Goal: Task Accomplishment & Management: Use online tool/utility

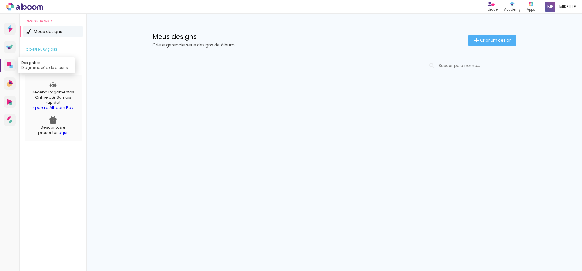
click at [10, 67] on icon at bounding box center [11, 66] width 3 height 3
click at [502, 42] on span "Criar um design" at bounding box center [496, 40] width 32 height 4
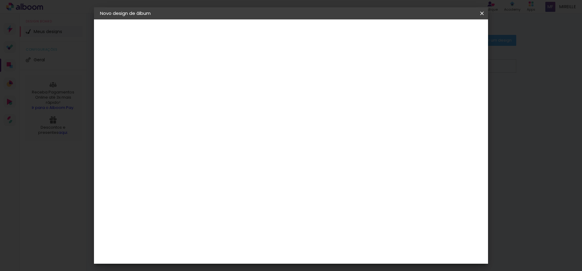
click at [199, 84] on input at bounding box center [199, 81] width 0 height 9
type input "Isabelle & [PERSON_NAME]"
type paper-input "Isabelle & [PERSON_NAME]"
click at [261, 35] on paper-button "Avançar" at bounding box center [246, 32] width 30 height 10
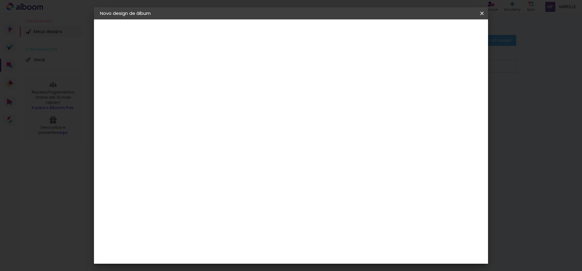
click at [247, 129] on paper-item "Digipix Pro" at bounding box center [214, 137] width 65 height 16
click at [0, 0] on slot "Avançar" at bounding box center [0, 0] width 0 height 0
click at [223, 104] on input "text" at bounding box center [211, 105] width 24 height 9
click at [337, 101] on paper-item "180º FLAT 600" at bounding box center [330, 101] width 121 height 12
type input "180º FLAT 600"
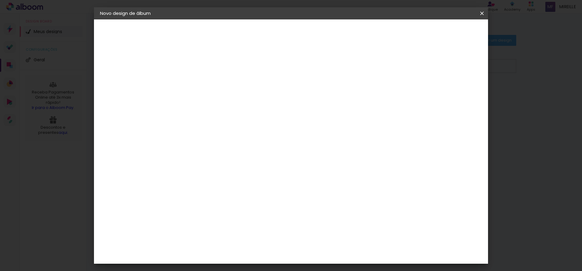
click at [240, 156] on span "29.7 × 21.0" at bounding box center [226, 162] width 28 height 12
click at [0, 0] on slot "Avançar" at bounding box center [0, 0] width 0 height 0
click at [410, 65] on div at bounding box center [406, 65] width 5 height 5
type paper-checkbox "on"
click at [444, 33] on span "Iniciar design" at bounding box center [430, 32] width 28 height 4
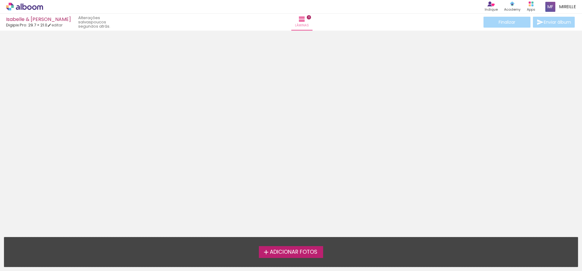
click at [311, 251] on span "Adicionar Fotos" at bounding box center [294, 251] width 48 height 5
click at [0, 0] on input "file" at bounding box center [0, 0] width 0 height 0
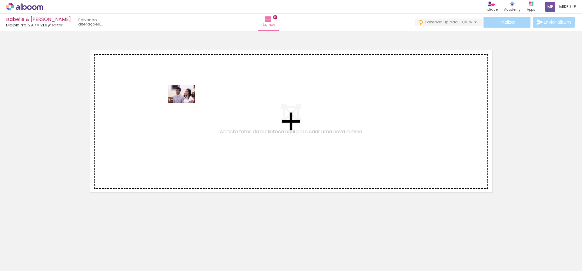
drag, startPoint x: 57, startPoint y: 249, endPoint x: 186, endPoint y: 103, distance: 195.1
click at [186, 103] on quentale-workspace at bounding box center [291, 135] width 582 height 271
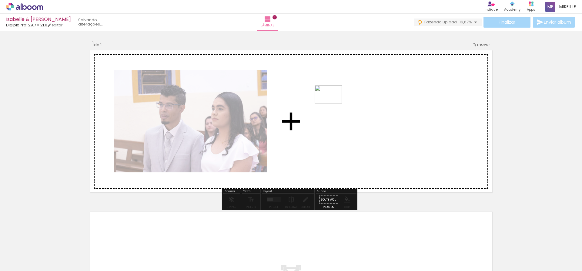
drag, startPoint x: 195, startPoint y: 246, endPoint x: 333, endPoint y: 103, distance: 198.4
click at [333, 103] on quentale-workspace at bounding box center [291, 135] width 582 height 271
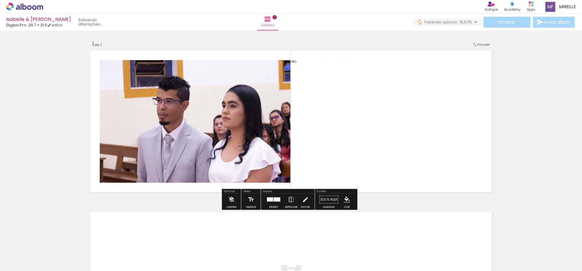
click at [394, 109] on quentale-photo at bounding box center [386, 121] width 191 height 122
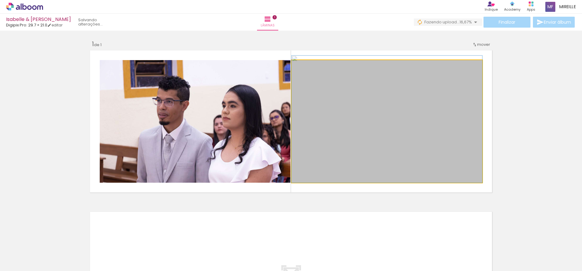
drag, startPoint x: 479, startPoint y: 180, endPoint x: 439, endPoint y: 140, distance: 56.8
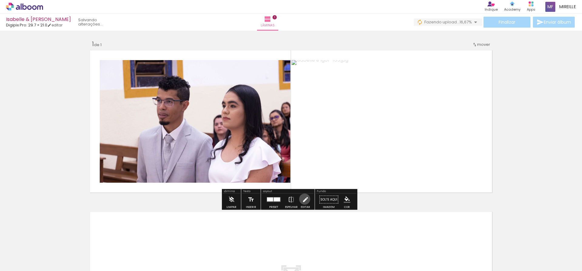
click at [303, 198] on iron-icon at bounding box center [305, 199] width 7 height 12
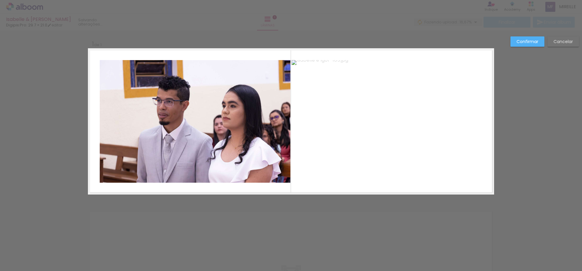
click at [451, 83] on quentale-photo at bounding box center [386, 121] width 191 height 122
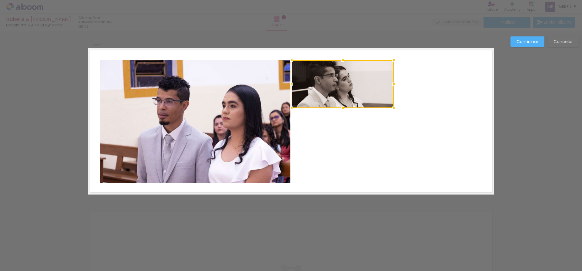
drag, startPoint x: 478, startPoint y: 179, endPoint x: 391, endPoint y: 106, distance: 113.6
click at [391, 106] on div at bounding box center [393, 108] width 12 height 12
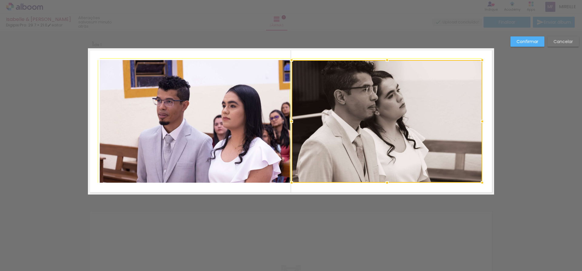
drag, startPoint x: 392, startPoint y: 108, endPoint x: 479, endPoint y: 187, distance: 117.3
click at [478, 187] on div at bounding box center [482, 182] width 12 height 12
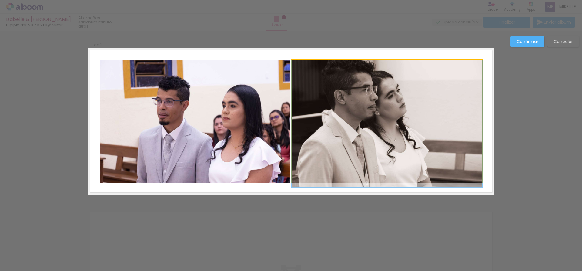
click at [477, 179] on quentale-photo at bounding box center [386, 121] width 191 height 122
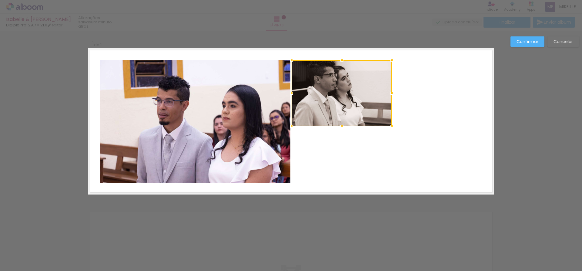
drag, startPoint x: 479, startPoint y: 182, endPoint x: 391, endPoint y: 120, distance: 107.2
click at [391, 120] on div at bounding box center [392, 126] width 12 height 12
click at [292, 228] on div "Confirmar Cancelar" at bounding box center [291, 199] width 582 height 337
click at [0, 0] on slot "Confirmar" at bounding box center [0, 0] width 0 height 0
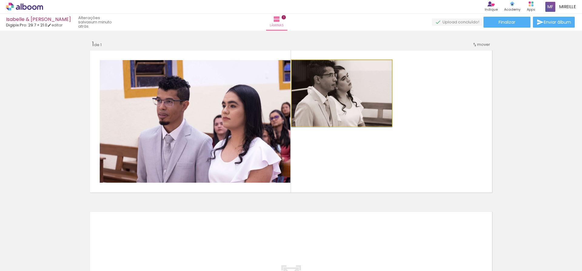
drag, startPoint x: 328, startPoint y: 108, endPoint x: 346, endPoint y: 108, distance: 18.2
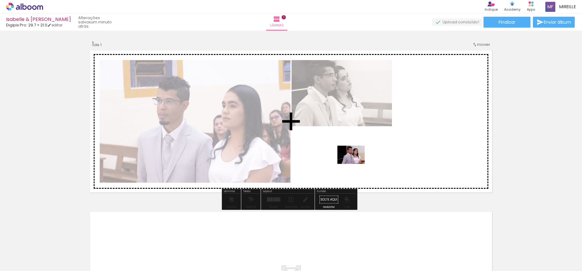
drag, startPoint x: 164, startPoint y: 255, endPoint x: 355, endPoint y: 164, distance: 212.0
click at [355, 164] on quentale-workspace at bounding box center [291, 135] width 582 height 271
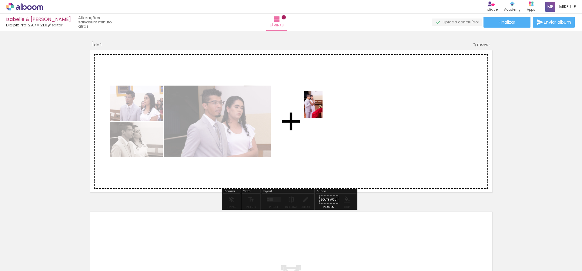
drag, startPoint x: 264, startPoint y: 221, endPoint x: 322, endPoint y: 109, distance: 125.7
click at [322, 109] on quentale-workspace at bounding box center [291, 135] width 582 height 271
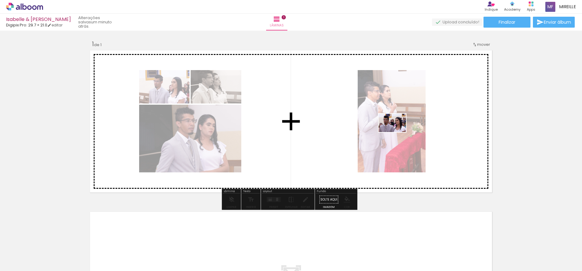
drag, startPoint x: 158, startPoint y: 231, endPoint x: 397, endPoint y: 132, distance: 257.9
click at [397, 132] on quentale-workspace at bounding box center [291, 135] width 582 height 271
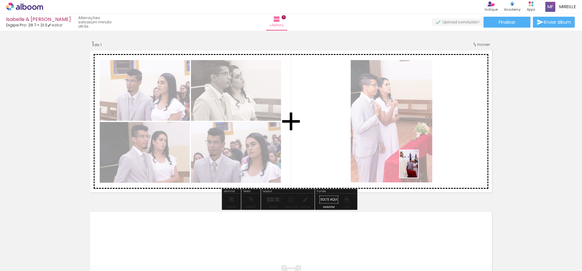
drag, startPoint x: 131, startPoint y: 254, endPoint x: 418, endPoint y: 168, distance: 299.6
click at [418, 168] on quentale-workspace at bounding box center [291, 135] width 582 height 271
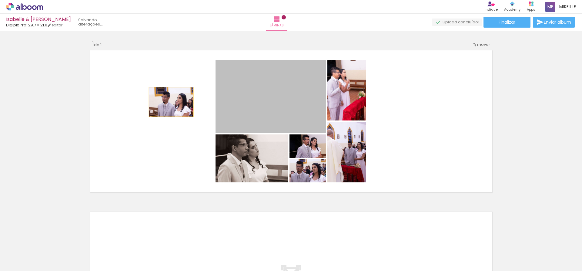
drag, startPoint x: 261, startPoint y: 110, endPoint x: 168, endPoint y: 101, distance: 92.8
click at [168, 101] on quentale-layouter at bounding box center [291, 121] width 406 height 146
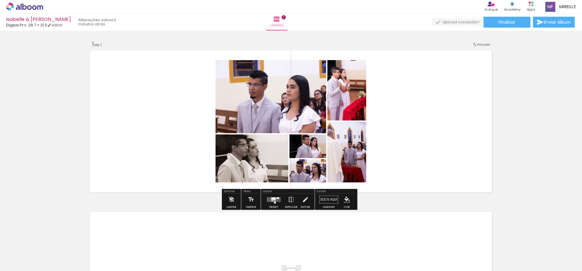
click at [262, 88] on quentale-photo at bounding box center [270, 96] width 111 height 73
click at [306, 197] on iron-icon at bounding box center [305, 199] width 7 height 12
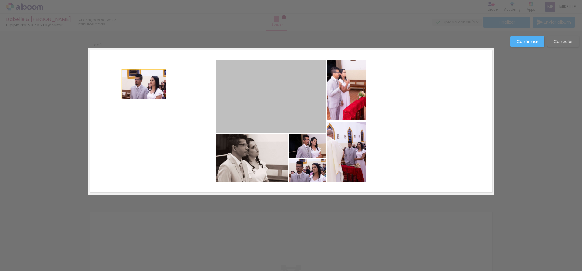
drag, startPoint x: 256, startPoint y: 91, endPoint x: 141, endPoint y: 84, distance: 115.0
click at [141, 84] on quentale-layouter at bounding box center [291, 121] width 406 height 146
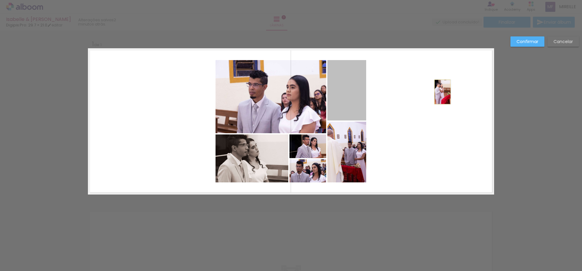
drag, startPoint x: 391, startPoint y: 88, endPoint x: 440, endPoint y: 92, distance: 49.0
click at [440, 92] on quentale-layouter at bounding box center [291, 121] width 406 height 146
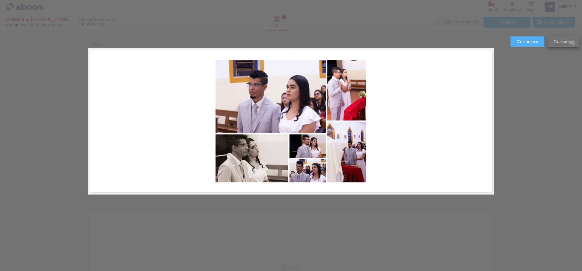
click at [0, 0] on slot "Cancelar" at bounding box center [0, 0] width 0 height 0
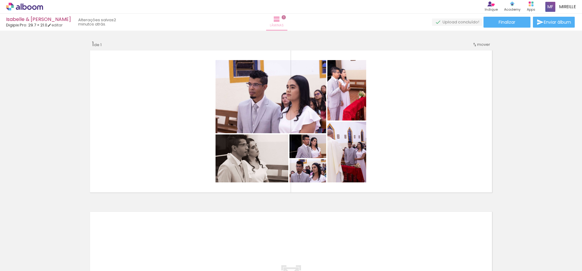
click at [280, 20] on iron-icon at bounding box center [276, 18] width 7 height 7
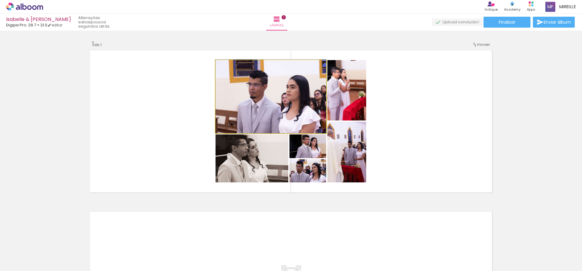
click at [235, 94] on quentale-photo at bounding box center [270, 96] width 111 height 73
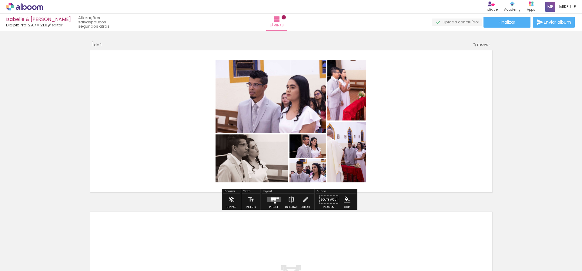
drag, startPoint x: 490, startPoint y: 152, endPoint x: 512, endPoint y: 121, distance: 37.6
click at [491, 151] on quentale-layouter at bounding box center [291, 121] width 406 height 146
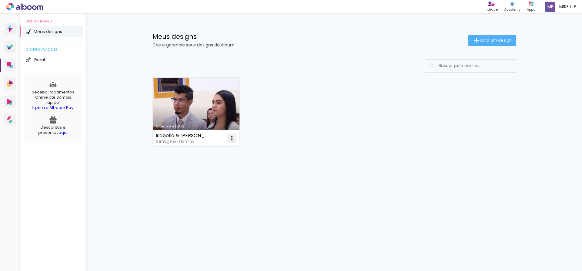
click at [231, 139] on iron-icon at bounding box center [231, 137] width 7 height 7
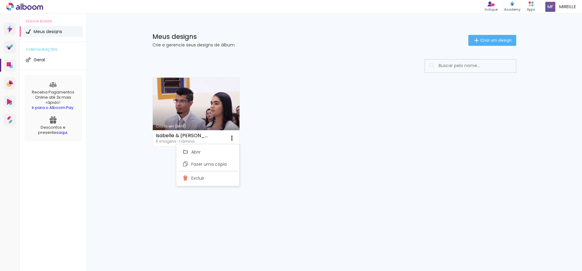
click at [104, 122] on div "Meus designs Crie e gerencie seus designs de álbum Criar um design Criado em 10…" at bounding box center [333, 108] width 495 height 189
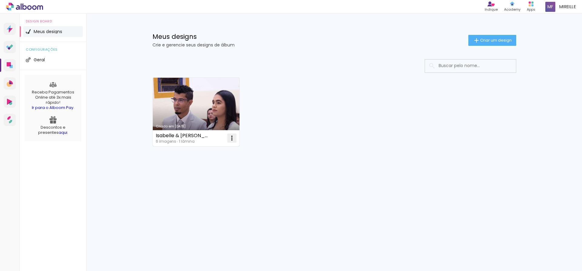
click at [231, 139] on iron-icon at bounding box center [231, 137] width 7 height 7
click at [221, 179] on paper-item "Excluir" at bounding box center [208, 178] width 60 height 12
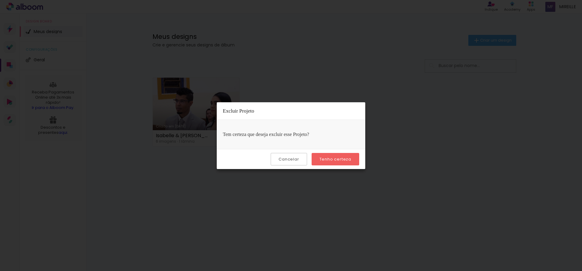
click at [0, 0] on slot "Tenho certeza" at bounding box center [0, 0] width 0 height 0
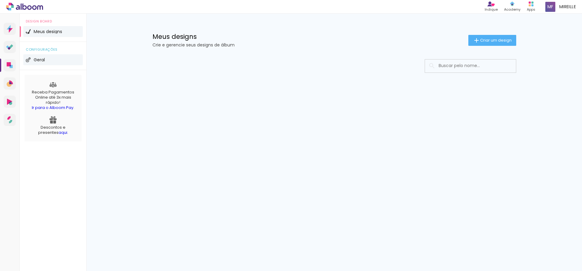
click at [43, 60] on span "Geral" at bounding box center [39, 60] width 11 height 4
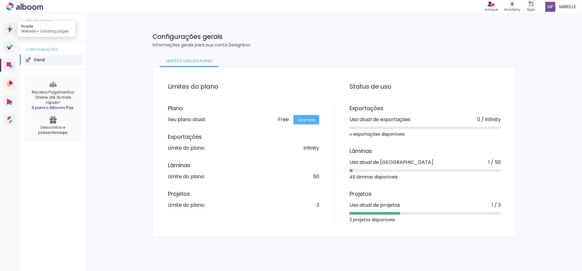
click at [11, 29] on icon at bounding box center [11, 30] width 4 height 5
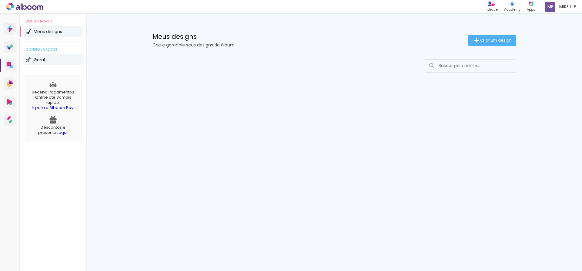
click at [45, 63] on li "Geral" at bounding box center [52, 59] width 59 height 11
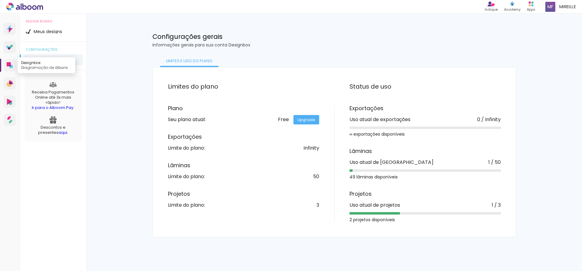
click at [10, 66] on icon at bounding box center [10, 66] width 1 height 2
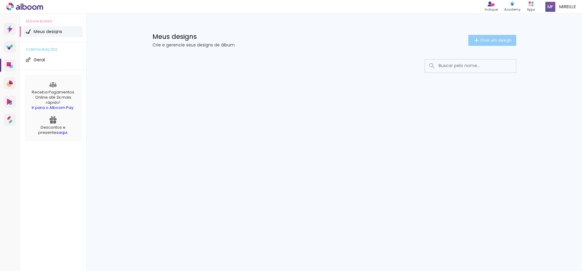
click at [477, 39] on iron-icon at bounding box center [476, 40] width 7 height 7
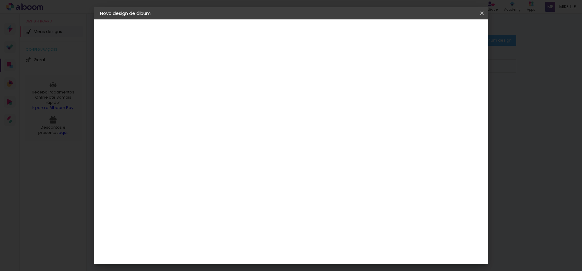
click at [199, 85] on input at bounding box center [199, 81] width 0 height 9
type input "Isabelle & [PERSON_NAME]"
type paper-input "Isabelle & [PERSON_NAME]"
click at [0, 0] on slot "Avançar" at bounding box center [0, 0] width 0 height 0
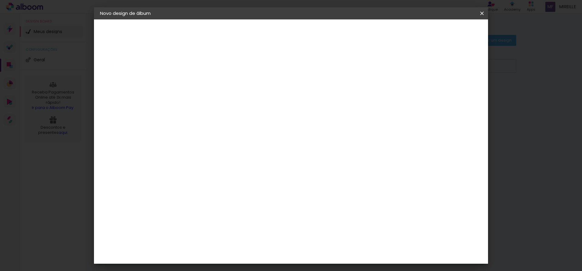
click at [238, 115] on paper-item "Digipix Pro" at bounding box center [214, 123] width 65 height 16
click at [0, 0] on slot "Avançar" at bounding box center [0, 0] width 0 height 0
click at [223, 101] on input "text" at bounding box center [211, 105] width 24 height 9
click at [0, 0] on slot "180° Photo HD Prime" at bounding box center [0, 0] width 0 height 0
type input "180° Photo HD Prime"
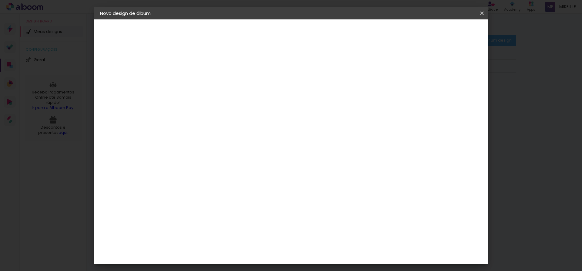
click at [240, 143] on span "29.7 × 21.0" at bounding box center [226, 146] width 28 height 12
click at [307, 71] on div "Opções disponíveis 180º FLAT 600 180º LIGHT 180 SLIM 180° Photo HD Prime 180° F…" at bounding box center [240, 44] width 134 height 51
click at [0, 0] on slot "Avançar" at bounding box center [0, 0] width 0 height 0
click at [427, 64] on div "mm Mostrar sangria" at bounding box center [316, 66] width 268 height 14
click at [410, 64] on div at bounding box center [406, 65] width 5 height 5
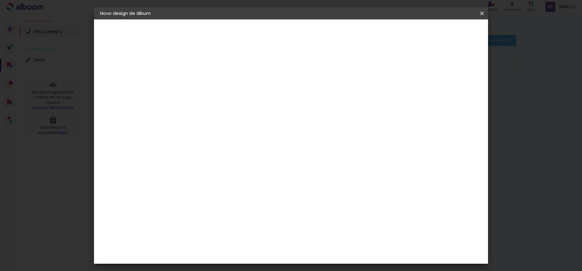
type paper-checkbox "on"
click at [444, 33] on span "Iniciar design" at bounding box center [430, 32] width 28 height 4
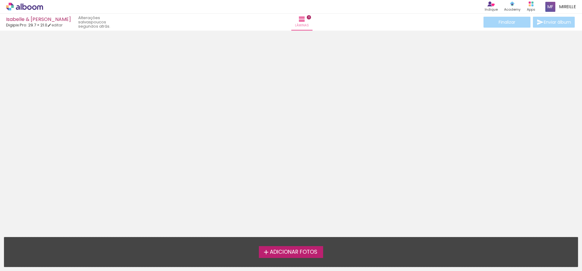
click at [313, 249] on span "Adicionar Fotos" at bounding box center [294, 251] width 48 height 5
click at [0, 0] on input "file" at bounding box center [0, 0] width 0 height 0
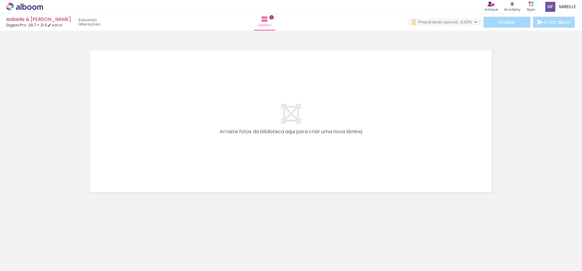
click at [66, 250] on div at bounding box center [61, 250] width 20 height 30
click at [206, 253] on div at bounding box center [196, 250] width 30 height 20
click at [61, 251] on div at bounding box center [61, 250] width 20 height 30
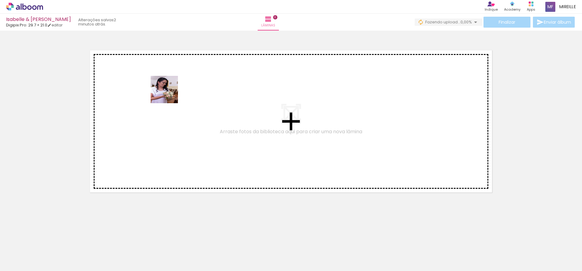
drag, startPoint x: 60, startPoint y: 253, endPoint x: 169, endPoint y: 94, distance: 192.9
click at [169, 94] on quentale-workspace at bounding box center [291, 135] width 582 height 271
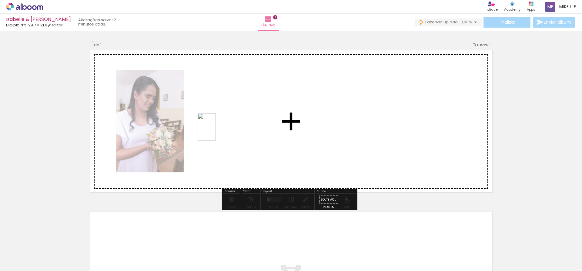
drag, startPoint x: 94, startPoint y: 252, endPoint x: 218, endPoint y: 129, distance: 174.4
click at [218, 129] on quentale-workspace at bounding box center [291, 135] width 582 height 271
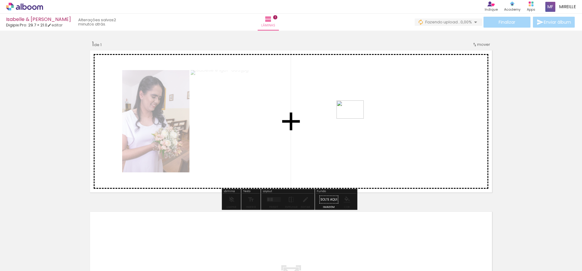
drag, startPoint x: 138, startPoint y: 253, endPoint x: 354, endPoint y: 118, distance: 255.1
click at [354, 118] on quentale-workspace at bounding box center [291, 135] width 582 height 271
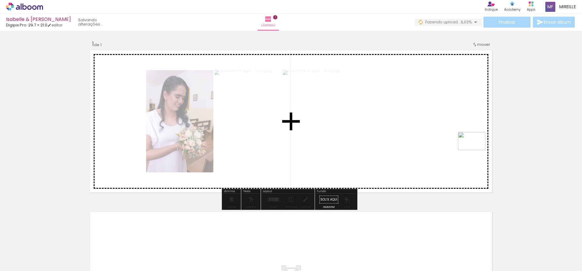
drag, startPoint x: 167, startPoint y: 251, endPoint x: 476, endPoint y: 150, distance: 325.2
click at [476, 150] on quentale-workspace at bounding box center [291, 135] width 582 height 271
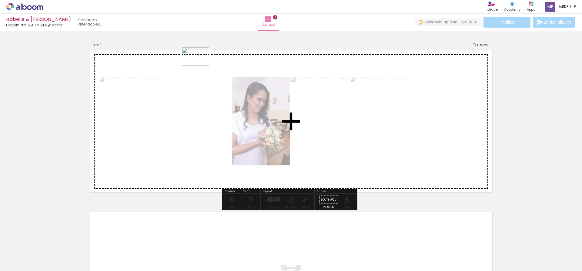
drag, startPoint x: 205, startPoint y: 249, endPoint x: 200, endPoint y: 65, distance: 183.7
click at [200, 65] on quentale-workspace at bounding box center [291, 135] width 582 height 271
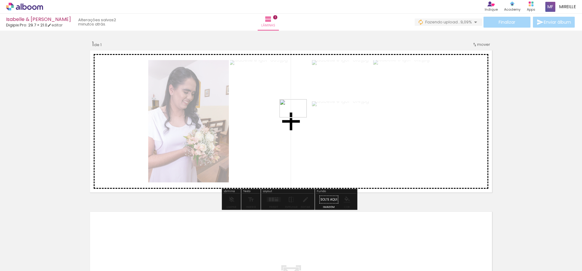
drag, startPoint x: 242, startPoint y: 257, endPoint x: 297, endPoint y: 117, distance: 150.4
click at [297, 117] on quentale-workspace at bounding box center [291, 135] width 582 height 271
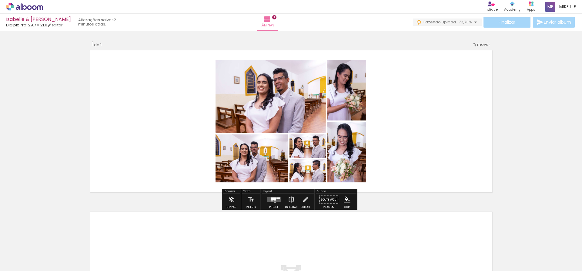
click at [271, 201] on div at bounding box center [273, 199] width 16 height 12
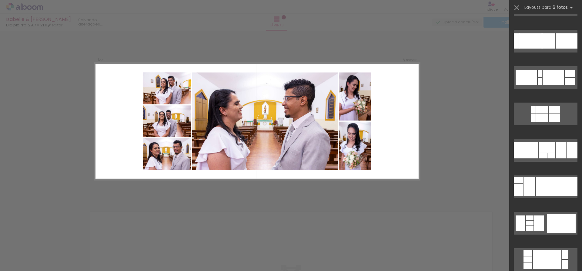
scroll to position [242, 0]
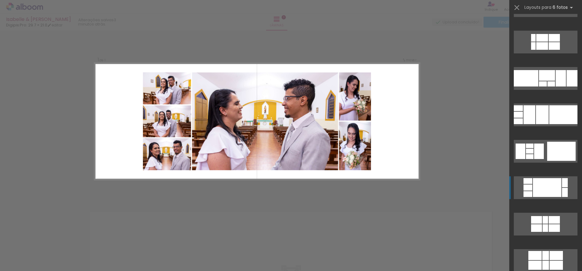
click at [536, 187] on div at bounding box center [547, 187] width 28 height 19
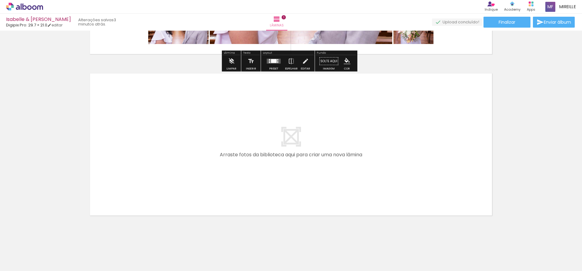
scroll to position [144, 0]
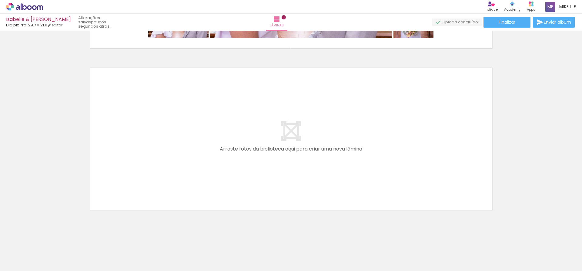
click at [267, 252] on div at bounding box center [264, 250] width 20 height 30
click at [432, 252] on div at bounding box center [434, 250] width 30 height 20
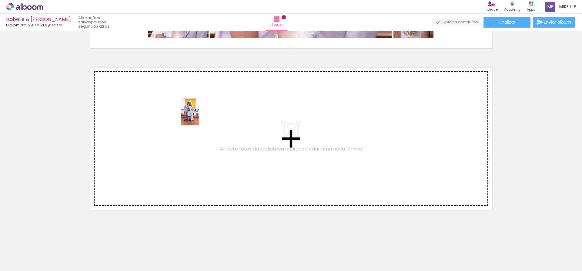
drag, startPoint x: 266, startPoint y: 253, endPoint x: 199, endPoint y: 116, distance: 152.7
click at [199, 116] on quentale-workspace at bounding box center [291, 135] width 582 height 271
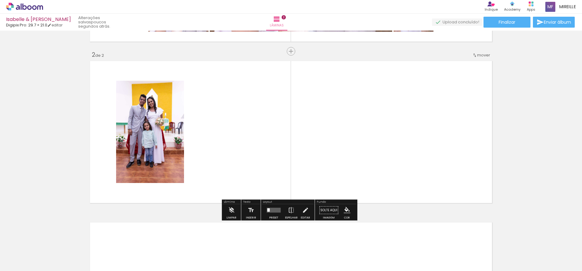
scroll to position [151, 0]
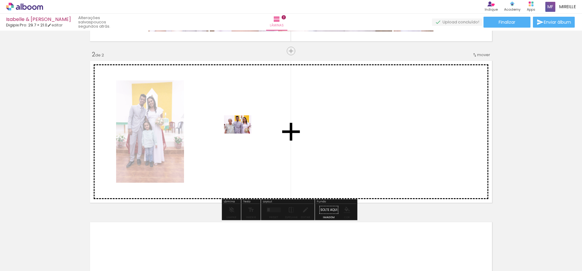
drag, startPoint x: 302, startPoint y: 251, endPoint x: 242, endPoint y: 133, distance: 132.1
click at [242, 133] on quentale-workspace at bounding box center [291, 135] width 582 height 271
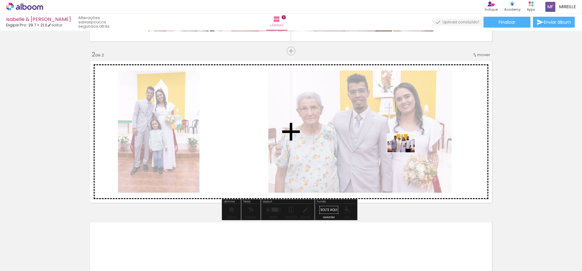
drag, startPoint x: 370, startPoint y: 257, endPoint x: 405, endPoint y: 152, distance: 111.0
click at [405, 152] on quentale-workspace at bounding box center [291, 135] width 582 height 271
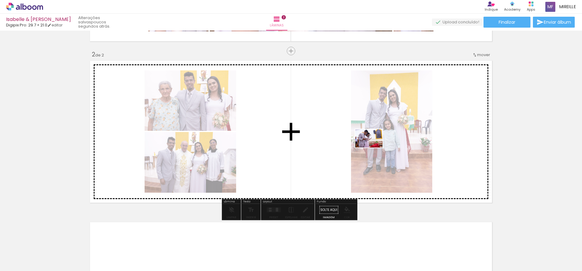
drag, startPoint x: 405, startPoint y: 253, endPoint x: 373, endPoint y: 147, distance: 110.7
click at [373, 147] on quentale-workspace at bounding box center [291, 135] width 582 height 271
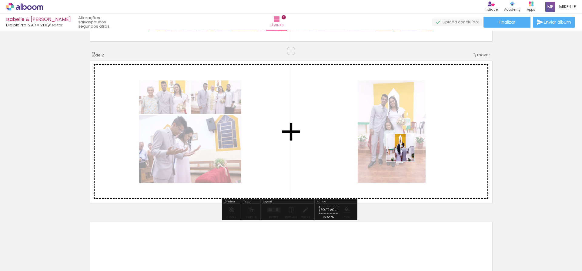
drag, startPoint x: 440, startPoint y: 244, endPoint x: 401, endPoint y: 141, distance: 110.9
click at [401, 141] on quentale-workspace at bounding box center [291, 135] width 582 height 271
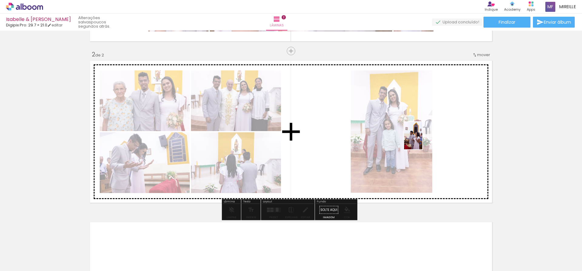
drag, startPoint x: 470, startPoint y: 253, endPoint x: 421, endPoint y: 139, distance: 123.9
click at [421, 139] on quentale-workspace at bounding box center [291, 135] width 582 height 271
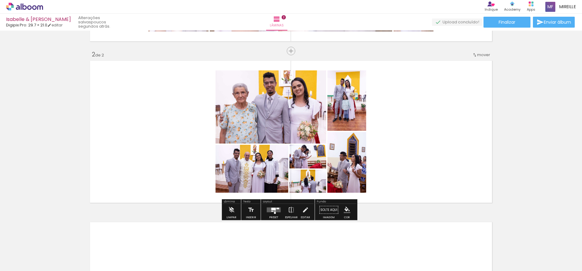
click at [271, 212] on quentale-layouter at bounding box center [274, 209] width 14 height 5
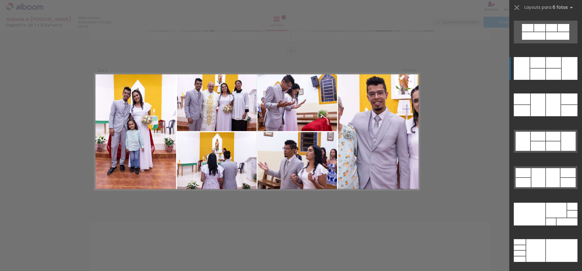
scroll to position [18495, 0]
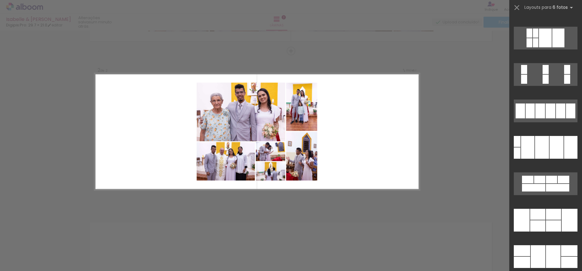
click at [449, 98] on div "Confirmar Cancelar" at bounding box center [291, 129] width 582 height 498
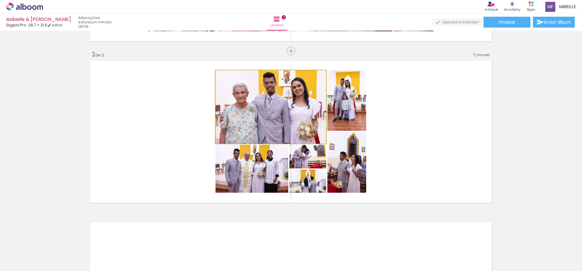
click at [301, 102] on quentale-photo at bounding box center [270, 106] width 111 height 73
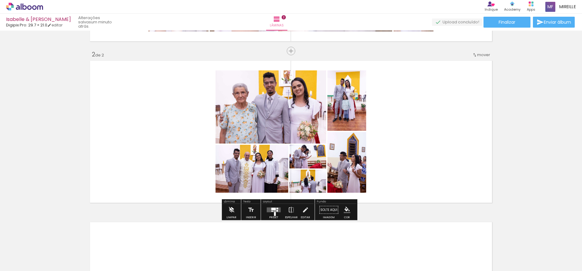
click at [229, 208] on iron-icon at bounding box center [231, 210] width 7 height 12
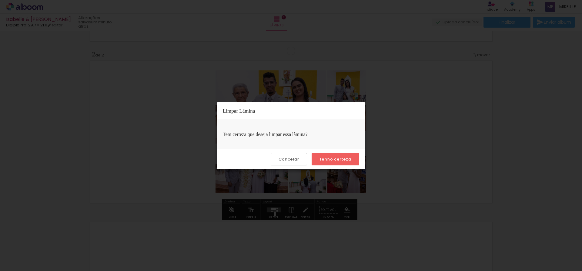
click at [0, 0] on slot "Tenho certeza" at bounding box center [0, 0] width 0 height 0
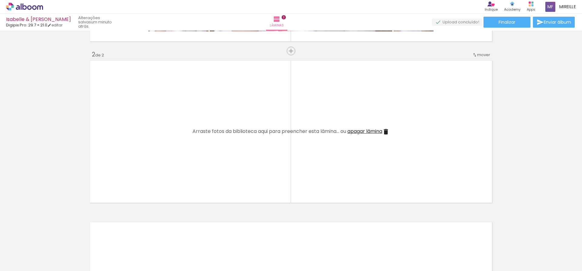
click at [291, 168] on quentale-layouter at bounding box center [291, 131] width 406 height 146
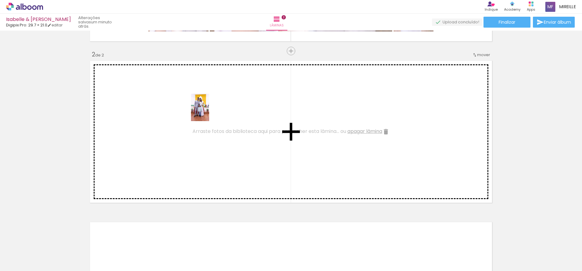
drag, startPoint x: 265, startPoint y: 255, endPoint x: 259, endPoint y: 149, distance: 106.5
click at [209, 112] on quentale-workspace at bounding box center [291, 135] width 582 height 271
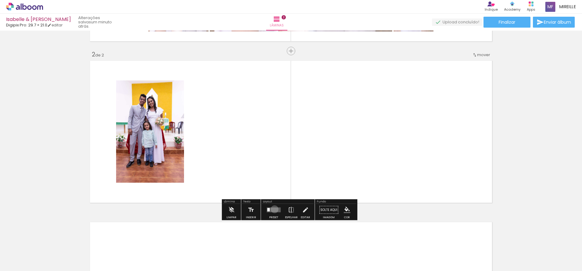
click at [273, 209] on quentale-layouter at bounding box center [274, 209] width 14 height 5
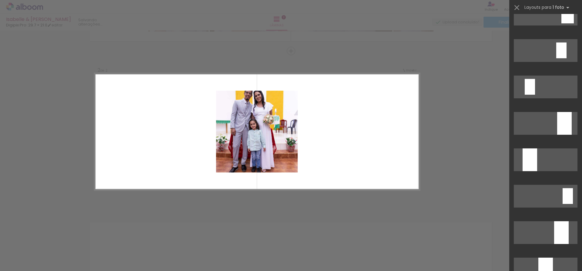
scroll to position [242, 0]
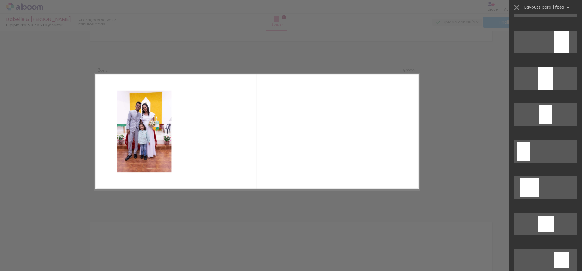
click at [229, 207] on div "Confirmar Cancelar" at bounding box center [291, 129] width 582 height 498
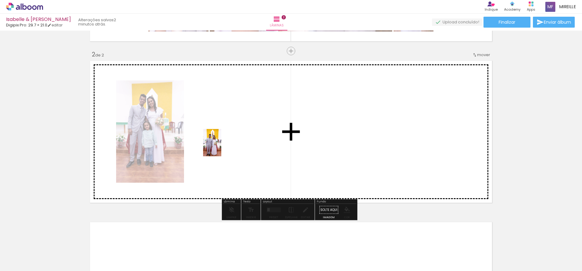
drag, startPoint x: 334, startPoint y: 260, endPoint x: 221, endPoint y: 147, distance: 159.6
click at [221, 147] on quentale-workspace at bounding box center [291, 135] width 582 height 271
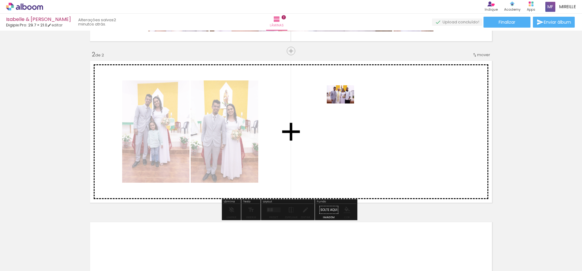
drag, startPoint x: 366, startPoint y: 256, endPoint x: 345, endPoint y: 103, distance: 154.4
click at [345, 103] on quentale-workspace at bounding box center [291, 135] width 582 height 271
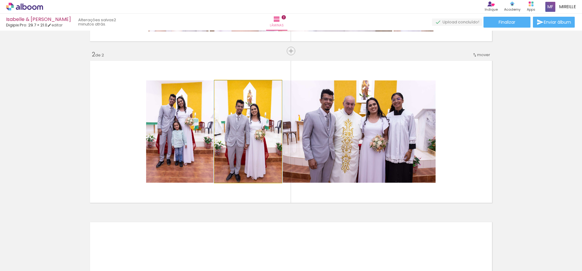
click at [244, 133] on quentale-photo at bounding box center [247, 131] width 67 height 102
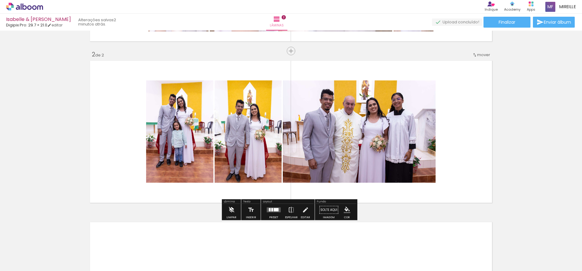
click at [232, 209] on iron-icon at bounding box center [231, 210] width 7 height 12
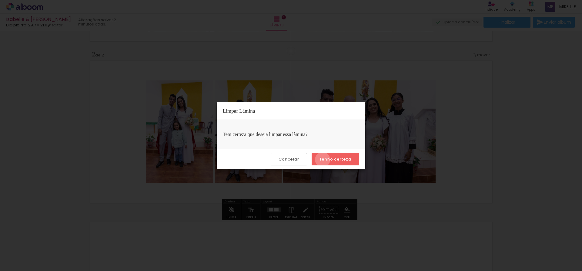
click at [0, 0] on slot "Tenho certeza" at bounding box center [0, 0] width 0 height 0
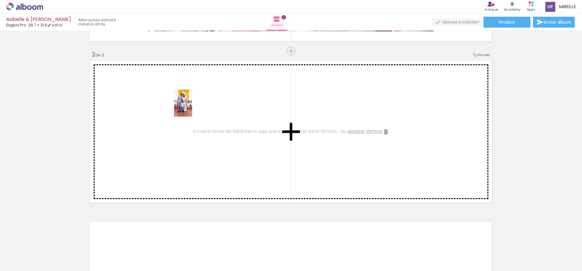
drag, startPoint x: 266, startPoint y: 250, endPoint x: 192, endPoint y: 107, distance: 160.4
click at [192, 107] on quentale-workspace at bounding box center [291, 135] width 582 height 271
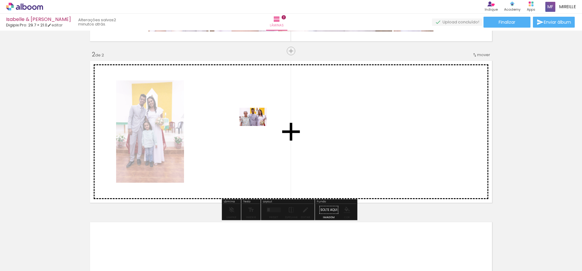
drag, startPoint x: 269, startPoint y: 168, endPoint x: 257, endPoint y: 126, distance: 44.0
click at [257, 126] on quentale-workspace at bounding box center [291, 135] width 582 height 271
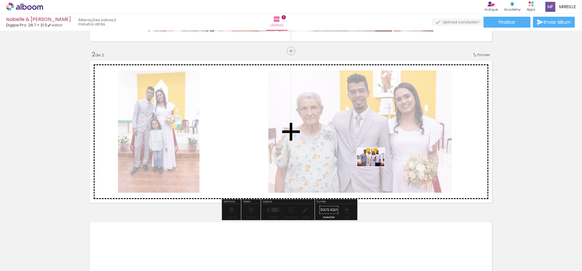
drag, startPoint x: 373, startPoint y: 206, endPoint x: 375, endPoint y: 166, distance: 40.1
click at [375, 166] on quentale-workspace at bounding box center [291, 135] width 582 height 271
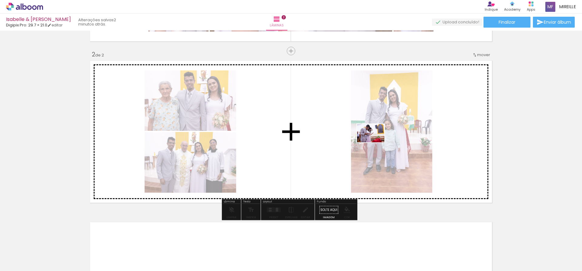
drag, startPoint x: 398, startPoint y: 254, endPoint x: 375, endPoint y: 142, distance: 114.1
click at [375, 142] on quentale-workspace at bounding box center [291, 135] width 582 height 271
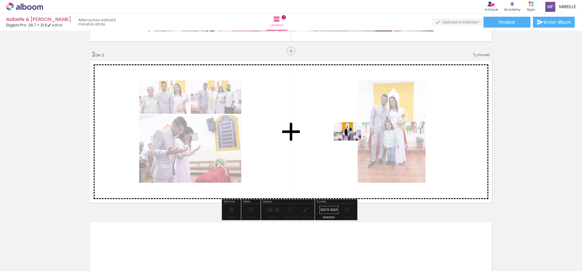
drag, startPoint x: 423, startPoint y: 233, endPoint x: 352, endPoint y: 140, distance: 116.7
click at [352, 140] on quentale-workspace at bounding box center [291, 135] width 582 height 271
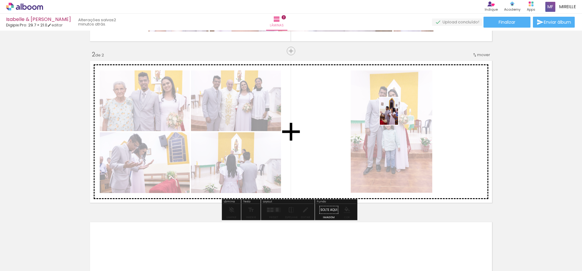
drag, startPoint x: 455, startPoint y: 206, endPoint x: 398, endPoint y: 115, distance: 107.1
click at [398, 115] on quentale-workspace at bounding box center [291, 135] width 582 height 271
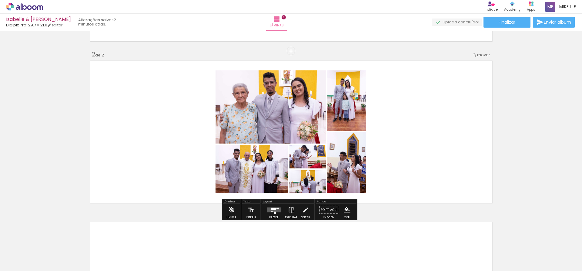
click at [277, 210] on quentale-layouter at bounding box center [274, 209] width 14 height 5
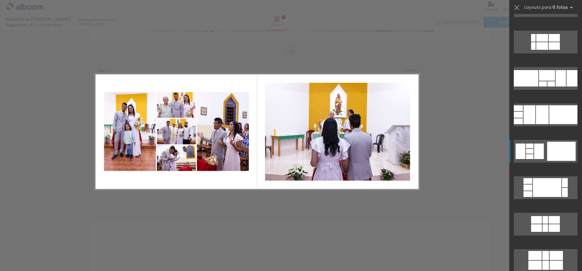
click at [528, 151] on div at bounding box center [530, 150] width 8 height 5
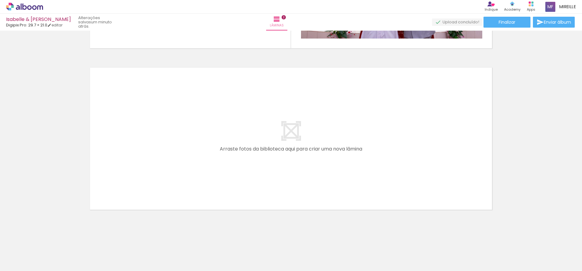
scroll to position [0, 208]
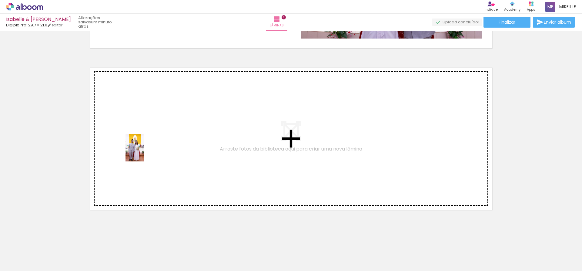
drag, startPoint x: 133, startPoint y: 231, endPoint x: 144, endPoint y: 152, distance: 79.5
click at [144, 152] on quentale-workspace at bounding box center [291, 135] width 582 height 271
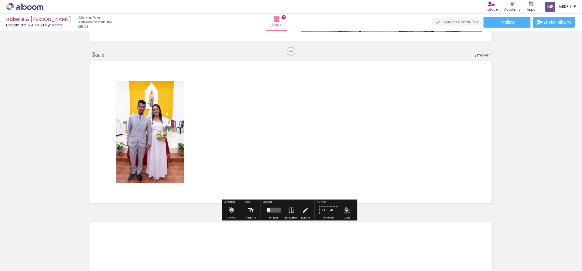
scroll to position [312, 0]
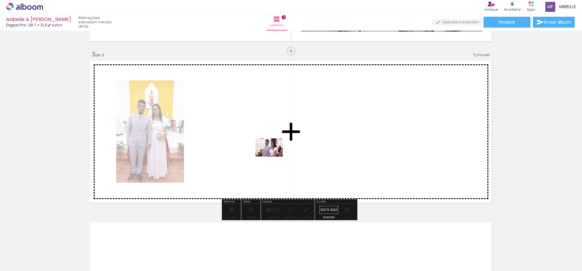
drag, startPoint x: 302, startPoint y: 254, endPoint x: 274, endPoint y: 156, distance: 101.8
click at [274, 156] on quentale-workspace at bounding box center [291, 135] width 582 height 271
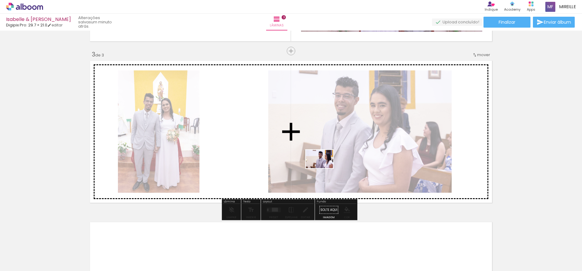
drag, startPoint x: 337, startPoint y: 255, endPoint x: 324, endPoint y: 168, distance: 88.5
click at [324, 168] on quentale-workspace at bounding box center [291, 135] width 582 height 271
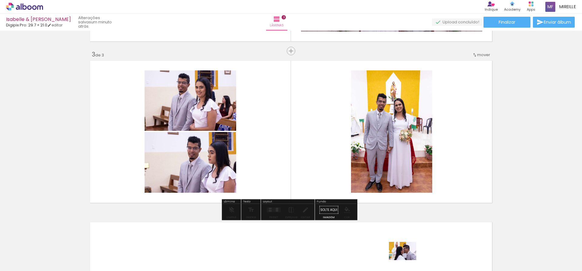
drag, startPoint x: 393, startPoint y: 253, endPoint x: 408, endPoint y: 263, distance: 18.1
click at [407, 260] on div at bounding box center [396, 250] width 30 height 20
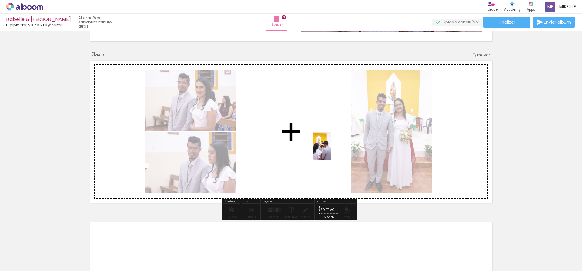
drag, startPoint x: 364, startPoint y: 254, endPoint x: 331, endPoint y: 150, distance: 108.5
click at [331, 150] on quentale-workspace at bounding box center [291, 135] width 582 height 271
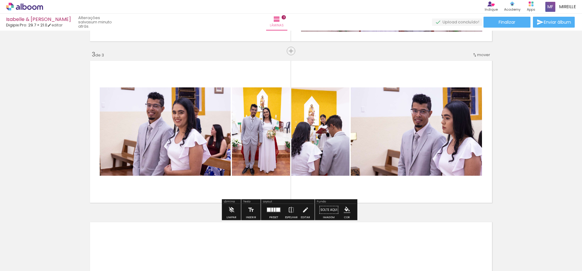
click at [271, 210] on div at bounding box center [272, 210] width 2 height 4
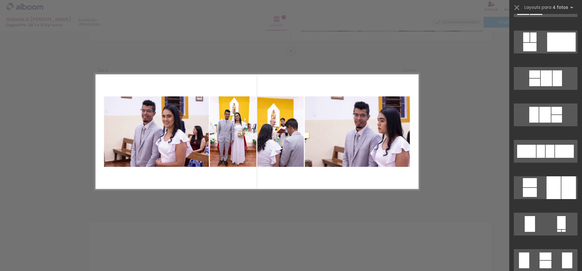
scroll to position [0, 0]
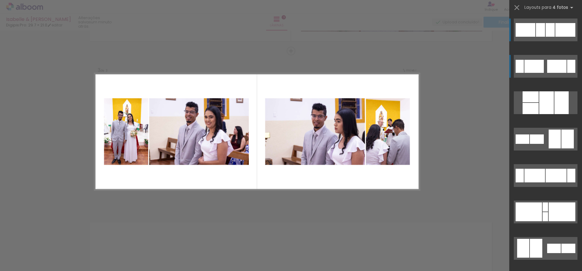
click at [543, 65] on quentale-layouter at bounding box center [545, 66] width 64 height 23
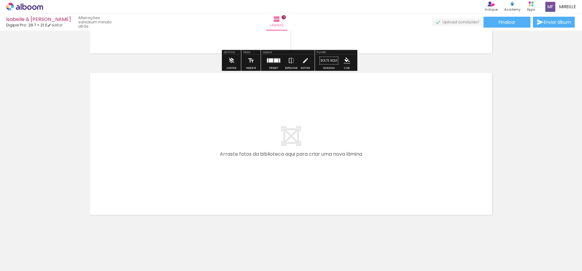
scroll to position [466, 0]
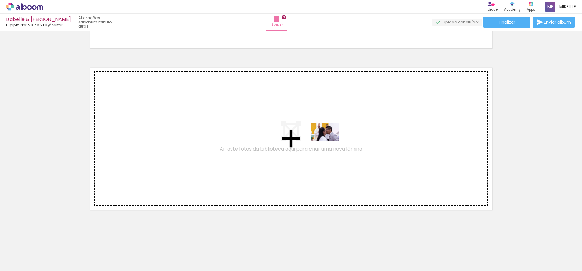
drag, startPoint x: 397, startPoint y: 253, endPoint x: 329, endPoint y: 141, distance: 131.4
click at [329, 141] on quentale-workspace at bounding box center [291, 135] width 582 height 271
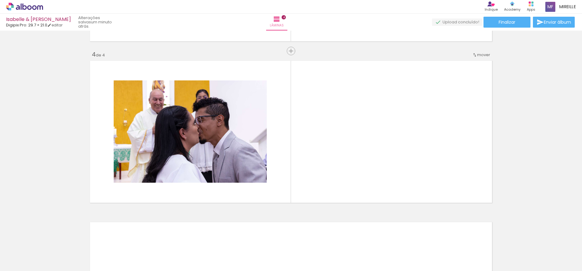
scroll to position [0, 363]
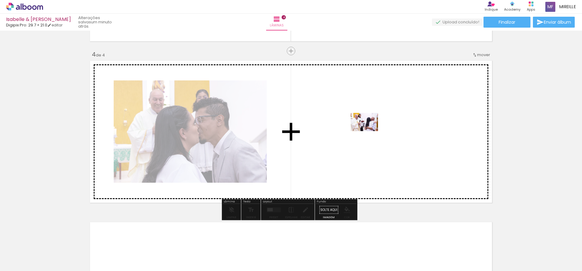
drag, startPoint x: 346, startPoint y: 250, endPoint x: 369, endPoint y: 131, distance: 121.5
click at [369, 131] on quentale-workspace at bounding box center [291, 135] width 582 height 271
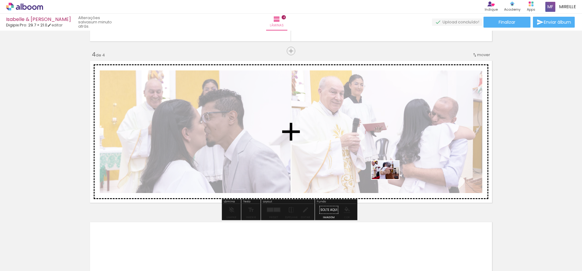
drag, startPoint x: 380, startPoint y: 229, endPoint x: 390, endPoint y: 176, distance: 53.4
click at [390, 176] on quentale-workspace at bounding box center [291, 135] width 582 height 271
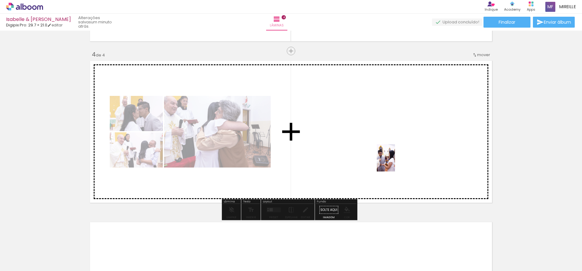
drag, startPoint x: 408, startPoint y: 258, endPoint x: 395, endPoint y: 162, distance: 96.6
click at [395, 162] on quentale-workspace at bounding box center [291, 135] width 582 height 271
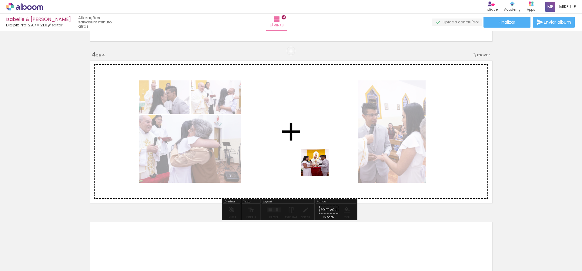
drag, startPoint x: 309, startPoint y: 252, endPoint x: 372, endPoint y: 192, distance: 87.2
click at [321, 163] on quentale-workspace at bounding box center [291, 135] width 582 height 271
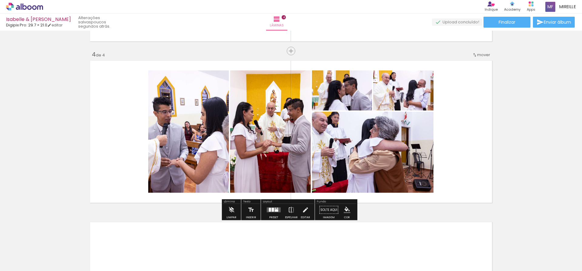
click at [274, 210] on div at bounding box center [276, 210] width 4 height 2
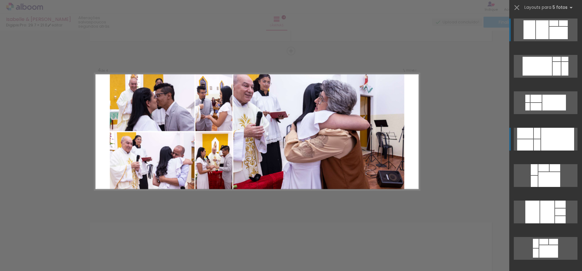
click at [547, 139] on div at bounding box center [557, 139] width 33 height 23
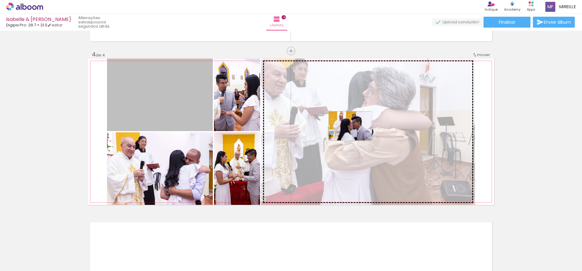
drag, startPoint x: 149, startPoint y: 103, endPoint x: 347, endPoint y: 126, distance: 199.7
click at [0, 0] on slot at bounding box center [0, 0] width 0 height 0
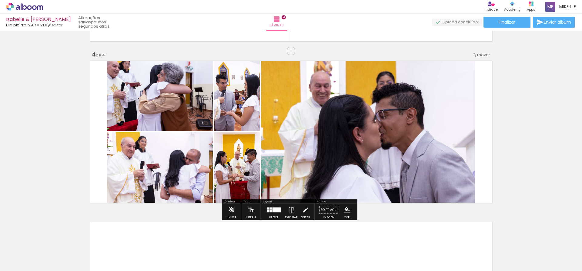
click at [270, 207] on div at bounding box center [271, 208] width 2 height 2
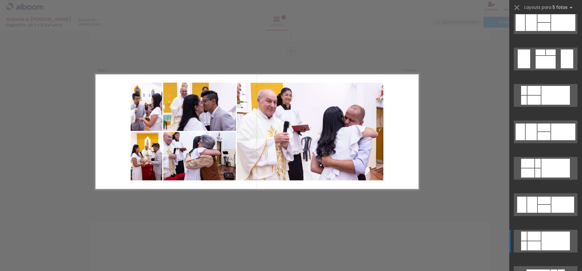
scroll to position [594, 0]
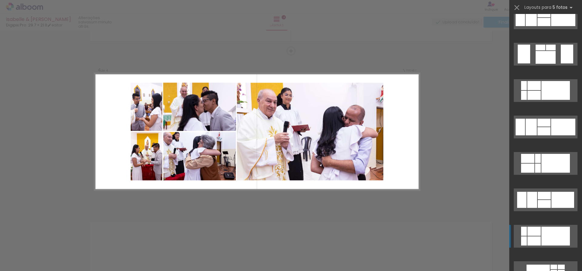
click at [546, 232] on div at bounding box center [555, 235] width 28 height 19
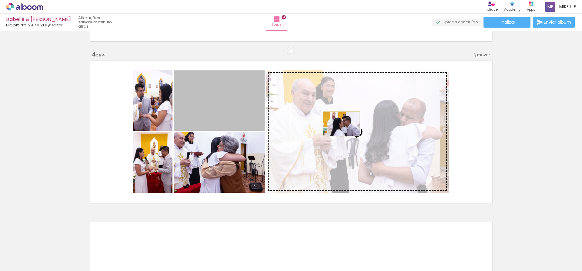
drag, startPoint x: 213, startPoint y: 97, endPoint x: 339, endPoint y: 124, distance: 129.1
click at [0, 0] on slot at bounding box center [0, 0] width 0 height 0
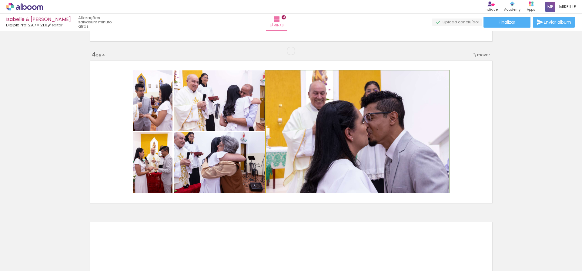
drag, startPoint x: 376, startPoint y: 149, endPoint x: 429, endPoint y: 159, distance: 54.2
drag, startPoint x: 387, startPoint y: 152, endPoint x: 425, endPoint y: 155, distance: 38.0
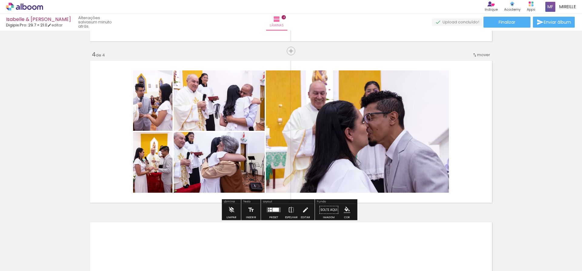
click at [303, 210] on iron-icon at bounding box center [305, 210] width 7 height 12
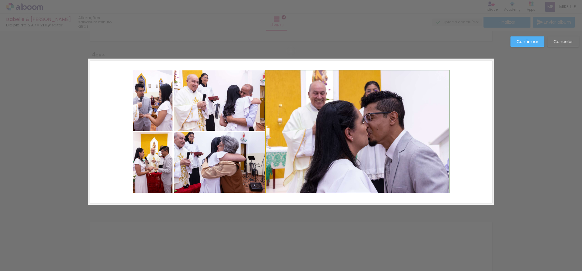
drag, startPoint x: 334, startPoint y: 153, endPoint x: 388, endPoint y: 159, distance: 55.1
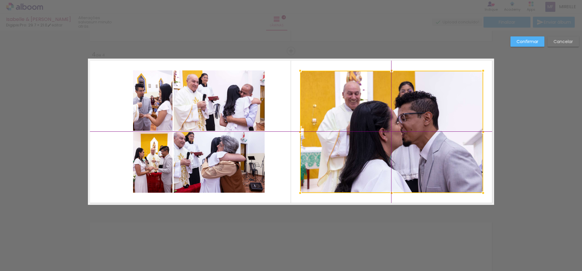
drag, startPoint x: 360, startPoint y: 150, endPoint x: 389, endPoint y: 151, distance: 29.1
click at [389, 151] on div at bounding box center [391, 132] width 183 height 122
click at [0, 0] on slot "Confirmar" at bounding box center [0, 0] width 0 height 0
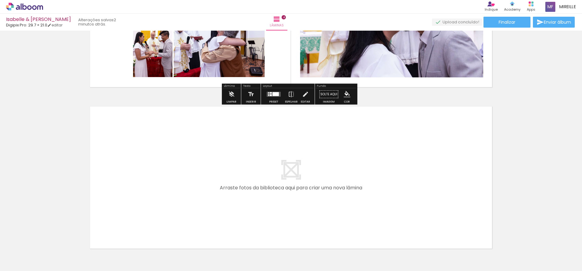
scroll to position [627, 0]
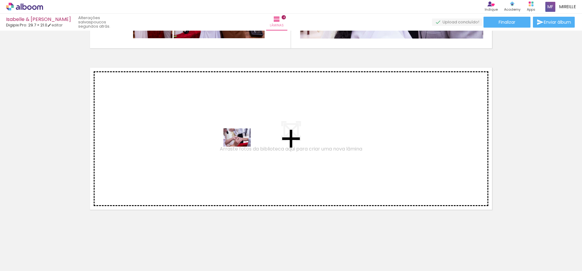
drag, startPoint x: 279, startPoint y: 252, endPoint x: 241, endPoint y: 146, distance: 112.2
click at [241, 146] on quentale-workspace at bounding box center [291, 135] width 582 height 271
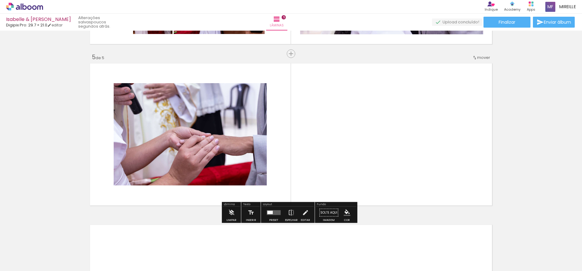
scroll to position [634, 0]
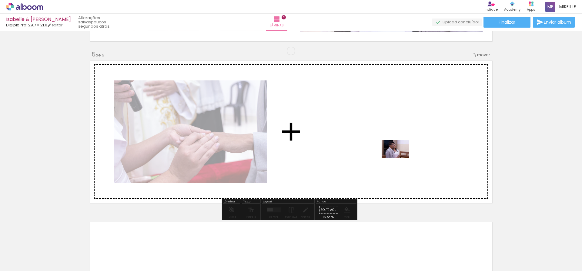
drag, startPoint x: 450, startPoint y: 252, endPoint x: 397, endPoint y: 150, distance: 115.3
click at [397, 150] on quentale-workspace at bounding box center [291, 135] width 582 height 271
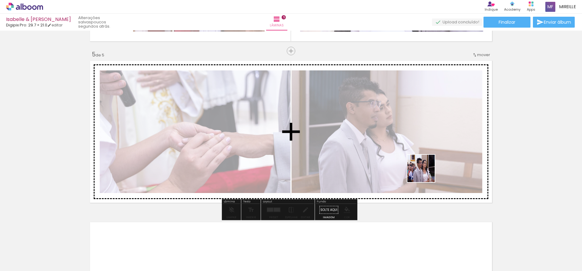
drag, startPoint x: 478, startPoint y: 255, endPoint x: 415, endPoint y: 157, distance: 116.7
click at [415, 157] on quentale-workspace at bounding box center [291, 135] width 582 height 271
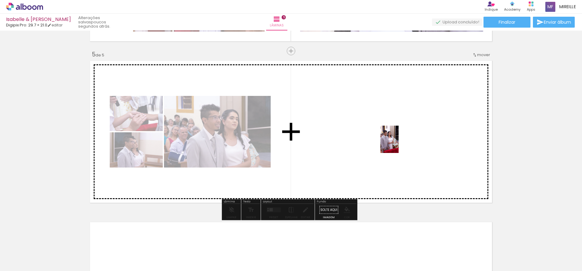
drag, startPoint x: 516, startPoint y: 257, endPoint x: 398, endPoint y: 144, distance: 163.0
click at [398, 144] on quentale-workspace at bounding box center [291, 135] width 582 height 271
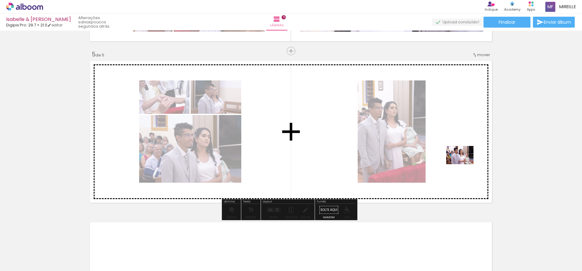
drag, startPoint x: 543, startPoint y: 255, endPoint x: 463, endPoint y: 162, distance: 122.8
click at [463, 162] on quentale-workspace at bounding box center [291, 135] width 582 height 271
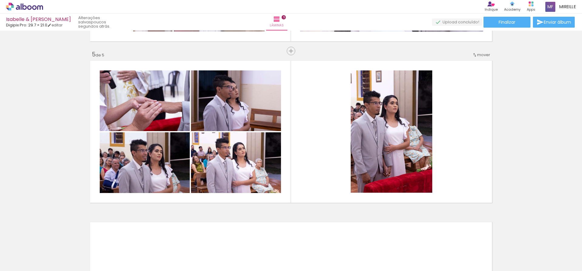
scroll to position [0, 590]
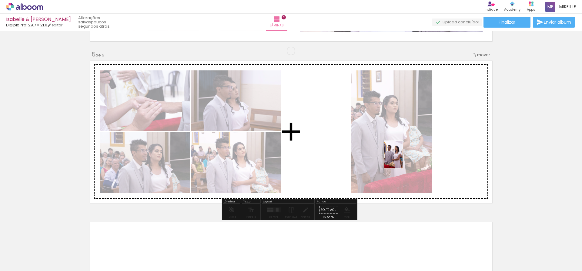
drag, startPoint x: 352, startPoint y: 256, endPoint x: 402, endPoint y: 159, distance: 109.1
click at [402, 159] on quentale-workspace at bounding box center [291, 135] width 582 height 271
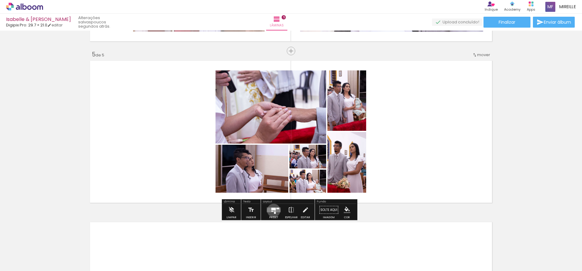
click at [272, 210] on quentale-layouter at bounding box center [274, 209] width 14 height 5
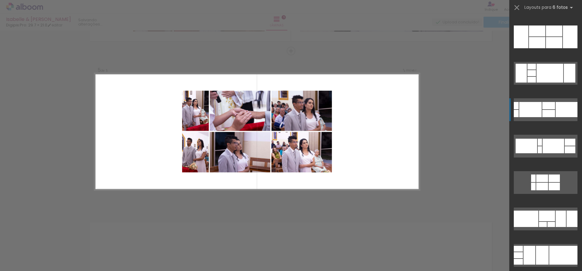
scroll to position [121, 0]
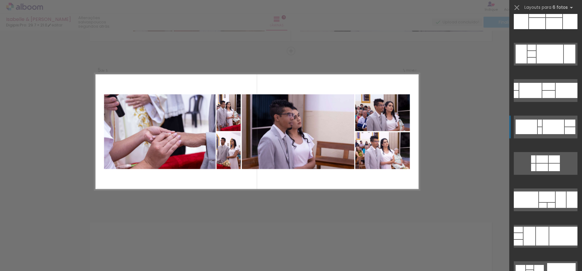
click at [539, 132] on div at bounding box center [539, 130] width 4 height 7
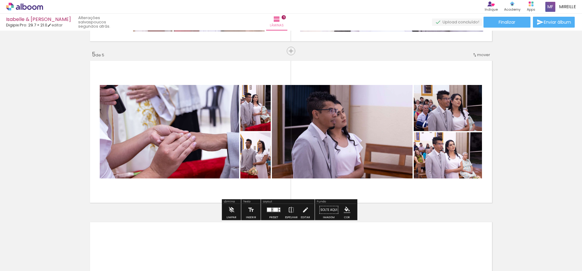
click at [303, 213] on iron-icon at bounding box center [305, 210] width 7 height 12
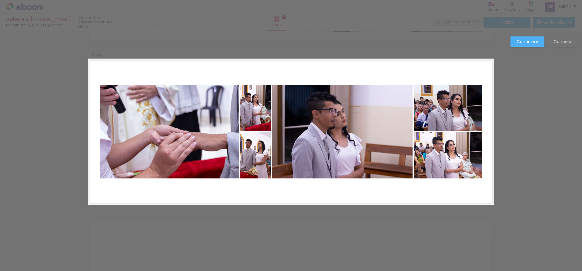
drag, startPoint x: 521, startPoint y: 196, endPoint x: 343, endPoint y: 93, distance: 205.5
click at [334, 119] on quentale-photo at bounding box center [342, 131] width 141 height 93
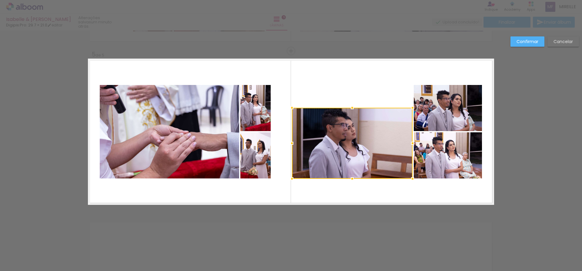
drag, startPoint x: 270, startPoint y: 85, endPoint x: 295, endPoint y: 107, distance: 32.9
click at [295, 107] on div at bounding box center [292, 107] width 12 height 12
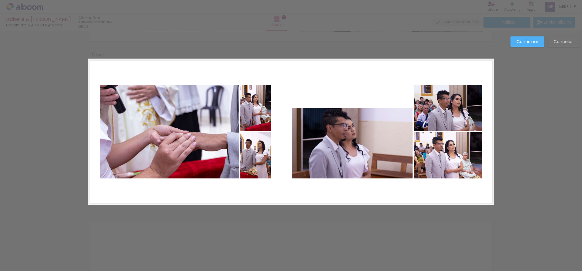
click at [317, 125] on quentale-photo at bounding box center [352, 143] width 121 height 71
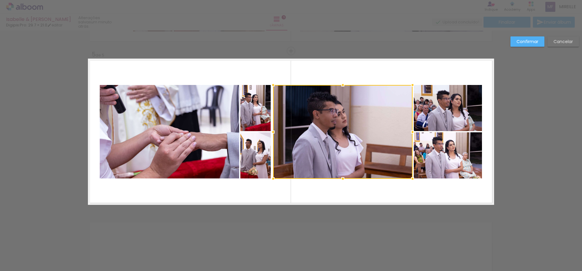
scroll to position [0, 590]
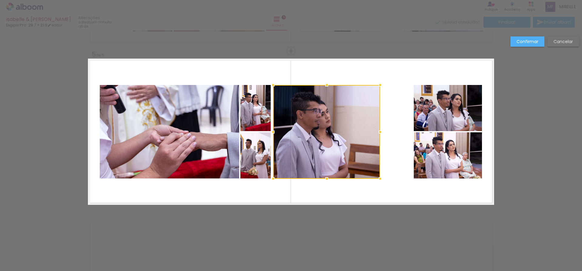
drag, startPoint x: 410, startPoint y: 133, endPoint x: 374, endPoint y: 130, distance: 36.2
click at [374, 130] on div at bounding box center [380, 132] width 12 height 12
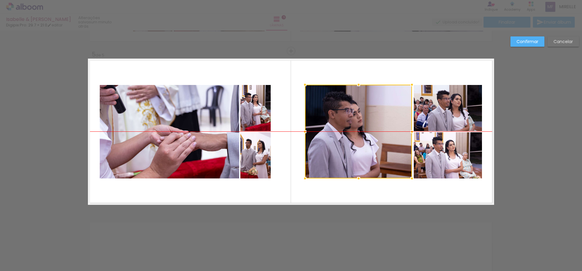
drag, startPoint x: 331, startPoint y: 135, endPoint x: 363, endPoint y: 135, distance: 31.8
click at [363, 135] on div at bounding box center [358, 132] width 107 height 94
click at [522, 45] on paper-button "Confirmar" at bounding box center [527, 41] width 34 height 10
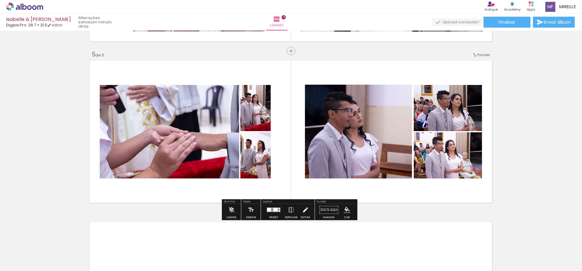
click at [307, 213] on iron-icon at bounding box center [305, 210] width 7 height 12
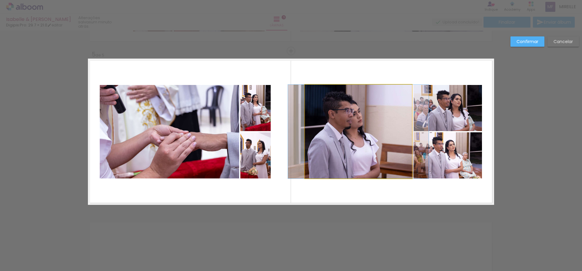
click at [357, 167] on quentale-photo at bounding box center [358, 132] width 107 height 94
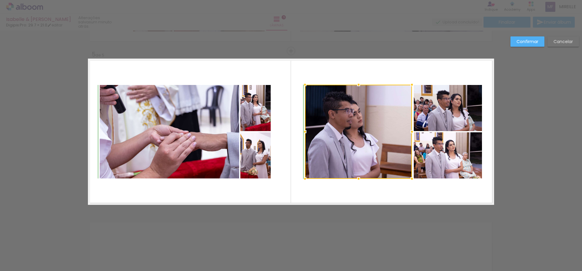
click at [356, 180] on div at bounding box center [358, 178] width 12 height 12
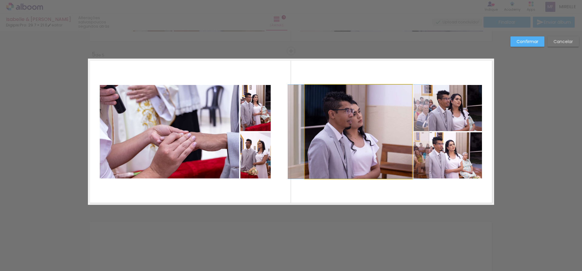
click at [371, 90] on quentale-photo at bounding box center [358, 132] width 107 height 94
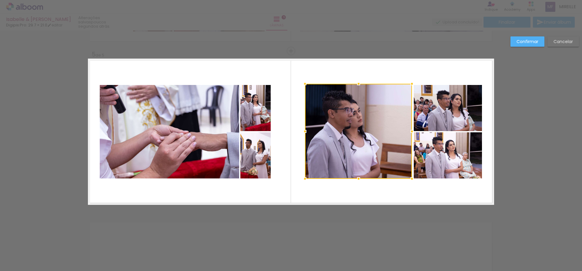
click at [358, 82] on div at bounding box center [358, 84] width 12 height 12
click at [399, 92] on quentale-photo at bounding box center [358, 131] width 107 height 95
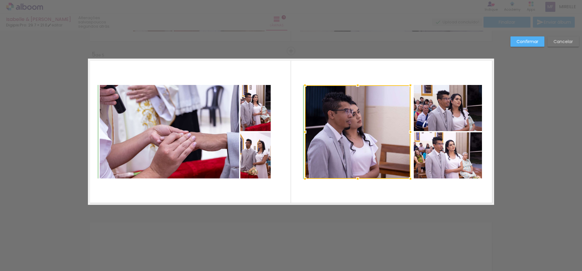
click at [408, 88] on div at bounding box center [410, 85] width 12 height 12
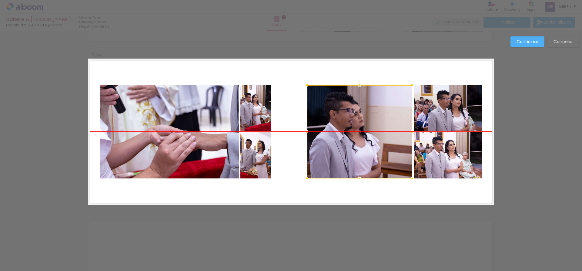
click at [384, 157] on div at bounding box center [359, 131] width 105 height 93
click at [0, 0] on slot "Confirmar" at bounding box center [0, 0] width 0 height 0
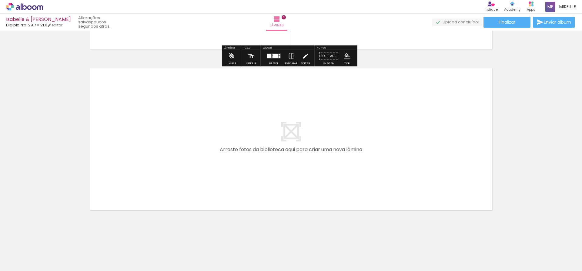
scroll to position [789, 0]
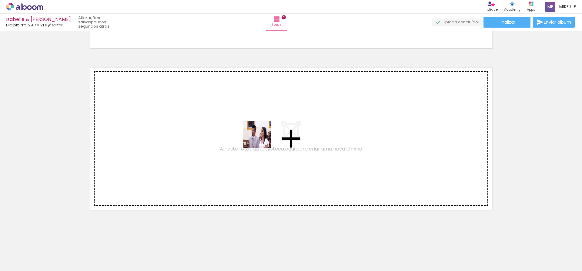
drag, startPoint x: 386, startPoint y: 251, endPoint x: 259, endPoint y: 136, distance: 171.3
click at [259, 136] on quentale-workspace at bounding box center [291, 135] width 582 height 271
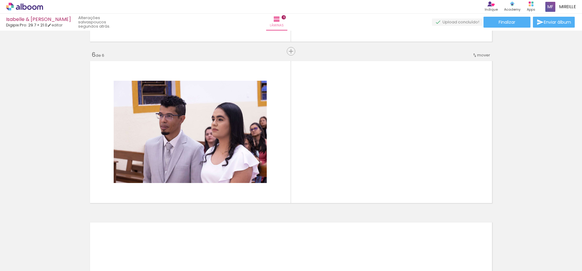
scroll to position [796, 0]
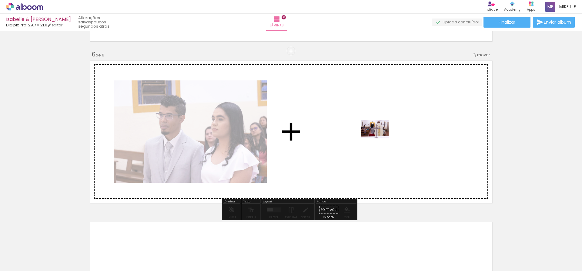
drag, startPoint x: 417, startPoint y: 233, endPoint x: 379, endPoint y: 138, distance: 102.1
click at [379, 138] on quentale-workspace at bounding box center [291, 135] width 582 height 271
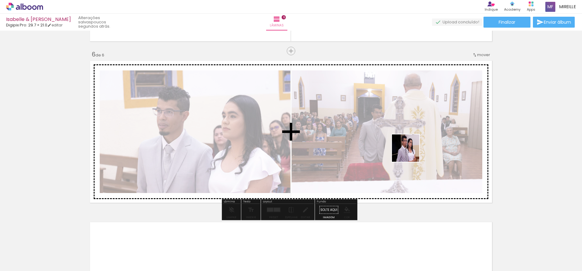
drag, startPoint x: 434, startPoint y: 201, endPoint x: 410, endPoint y: 152, distance: 54.5
click at [410, 152] on quentale-workspace at bounding box center [291, 135] width 582 height 271
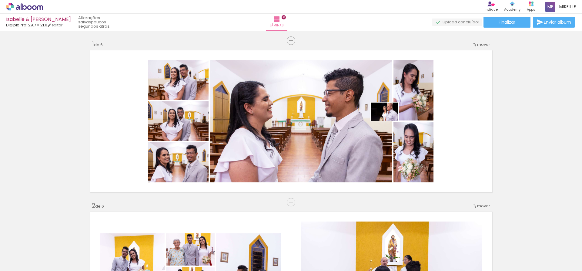
scroll to position [796, 0]
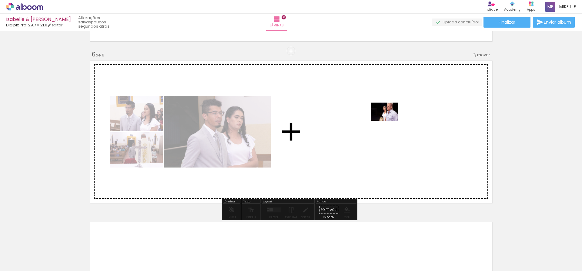
click at [389, 121] on quentale-workspace at bounding box center [291, 135] width 582 height 271
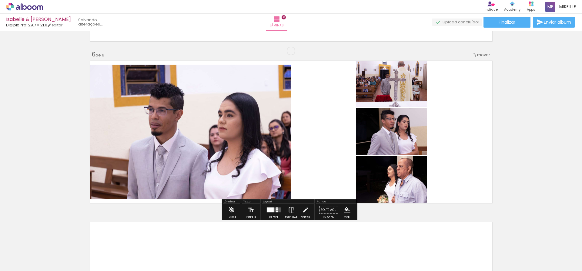
scroll to position [0, 590]
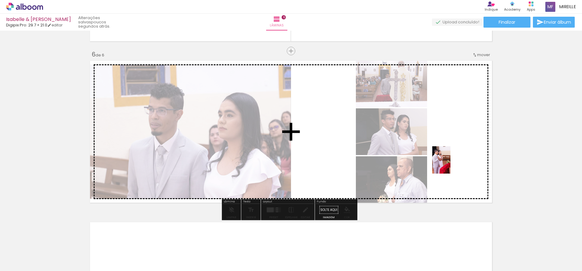
drag, startPoint x: 497, startPoint y: 248, endPoint x: 450, endPoint y: 164, distance: 95.9
click at [450, 164] on quentale-workspace at bounding box center [291, 135] width 582 height 271
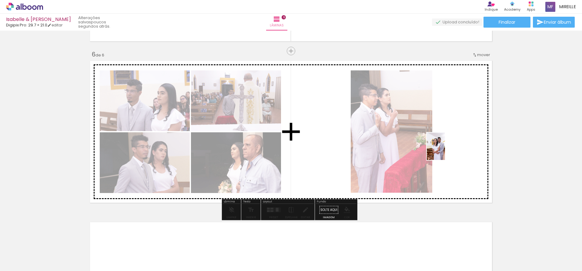
drag, startPoint x: 557, startPoint y: 254, endPoint x: 445, endPoint y: 151, distance: 153.3
click at [445, 151] on quentale-workspace at bounding box center [291, 135] width 582 height 271
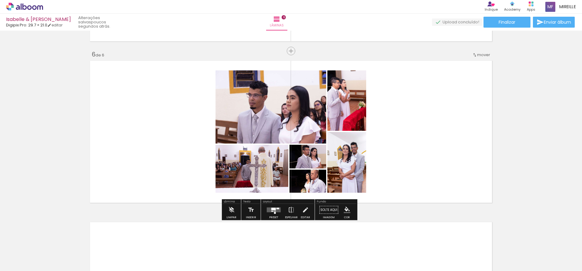
click at [275, 210] on quentale-layouter at bounding box center [274, 209] width 14 height 5
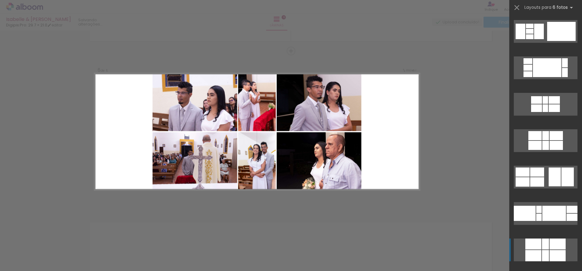
scroll to position [364, 0]
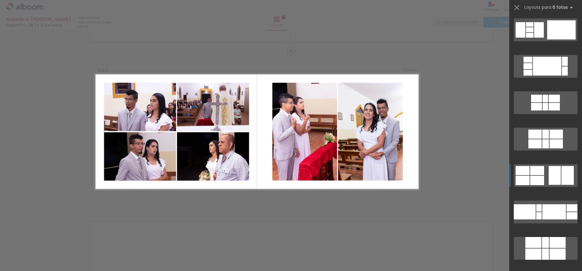
click at [541, 181] on div at bounding box center [537, 179] width 14 height 9
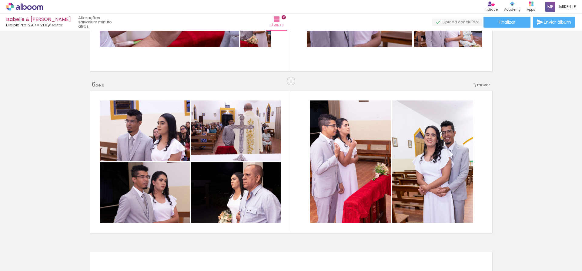
scroll to position [765, 0]
click at [517, 22] on paper-button "Finalizar" at bounding box center [506, 22] width 47 height 11
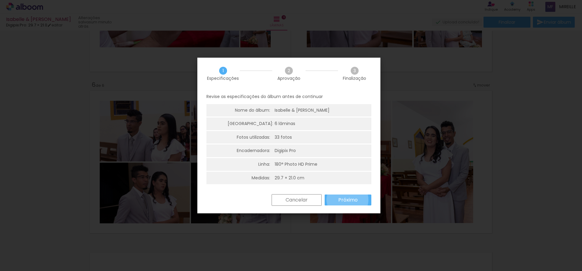
click at [0, 0] on slot "Próximo" at bounding box center [0, 0] width 0 height 0
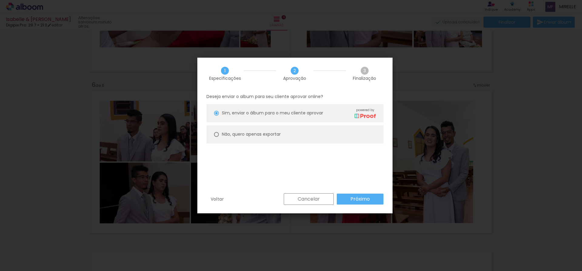
click at [0, 0] on slot "Não, quero apenas exportar" at bounding box center [0, 0] width 0 height 0
type paper-radio-button "on"
click at [0, 0] on slot "Próximo" at bounding box center [0, 0] width 0 height 0
type input "Alta, 300 DPI"
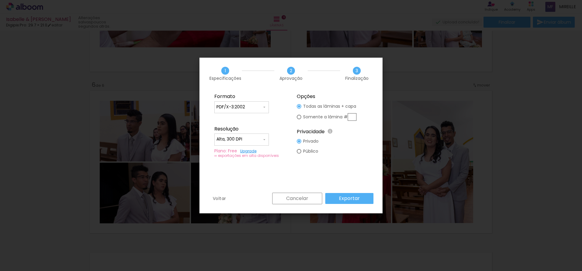
click at [0, 0] on slot "Exportar" at bounding box center [0, 0] width 0 height 0
